Goal: Task Accomplishment & Management: Use online tool/utility

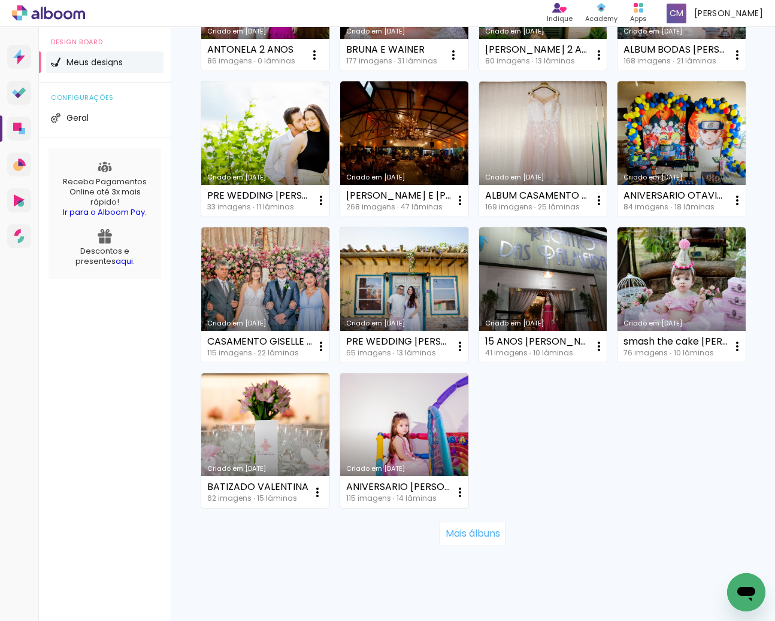
scroll to position [678, 0]
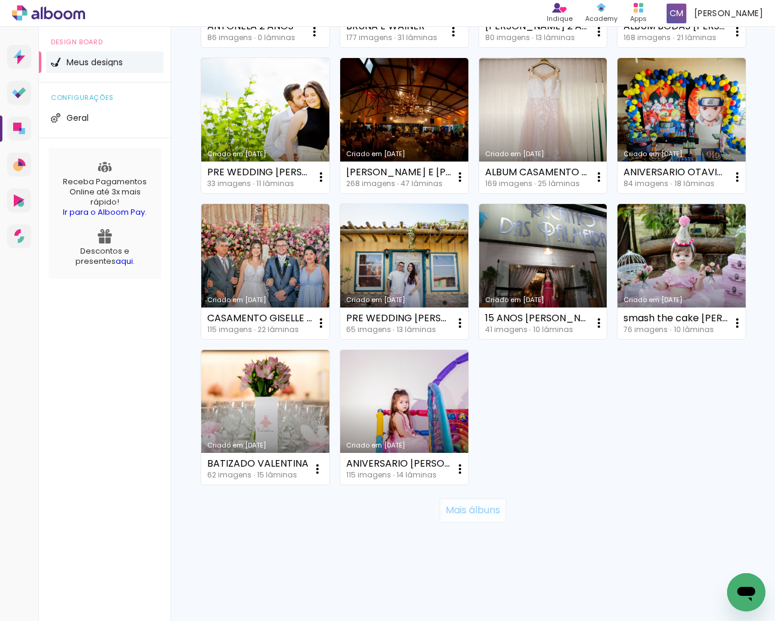
click at [0, 0] on slot "Mais álbuns" at bounding box center [0, 0] width 0 height 0
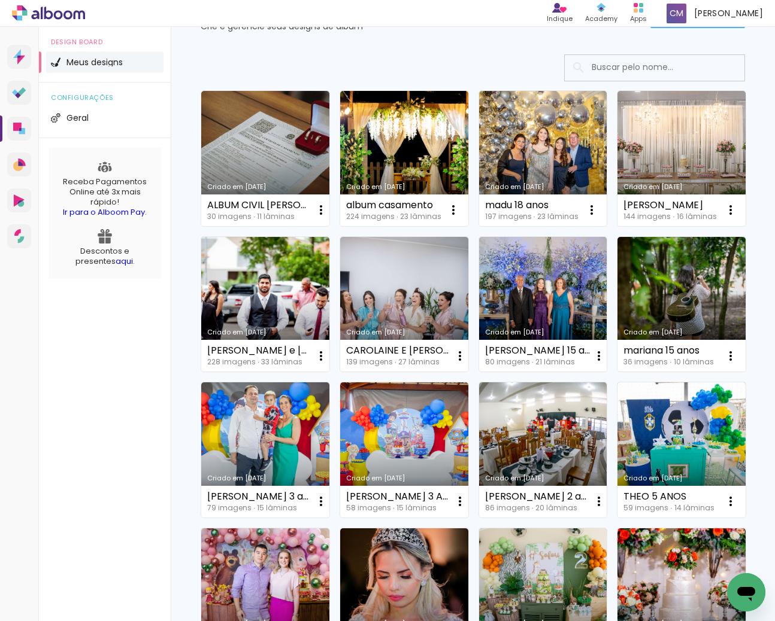
scroll to position [62, 0]
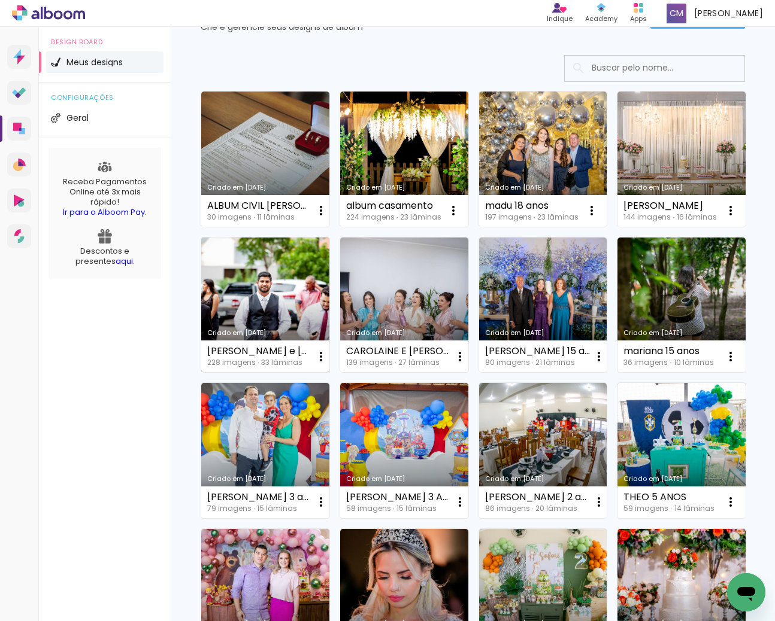
click at [297, 296] on link "Criado em [DATE]" at bounding box center [265, 305] width 128 height 135
